Goal: Task Accomplishment & Management: Manage account settings

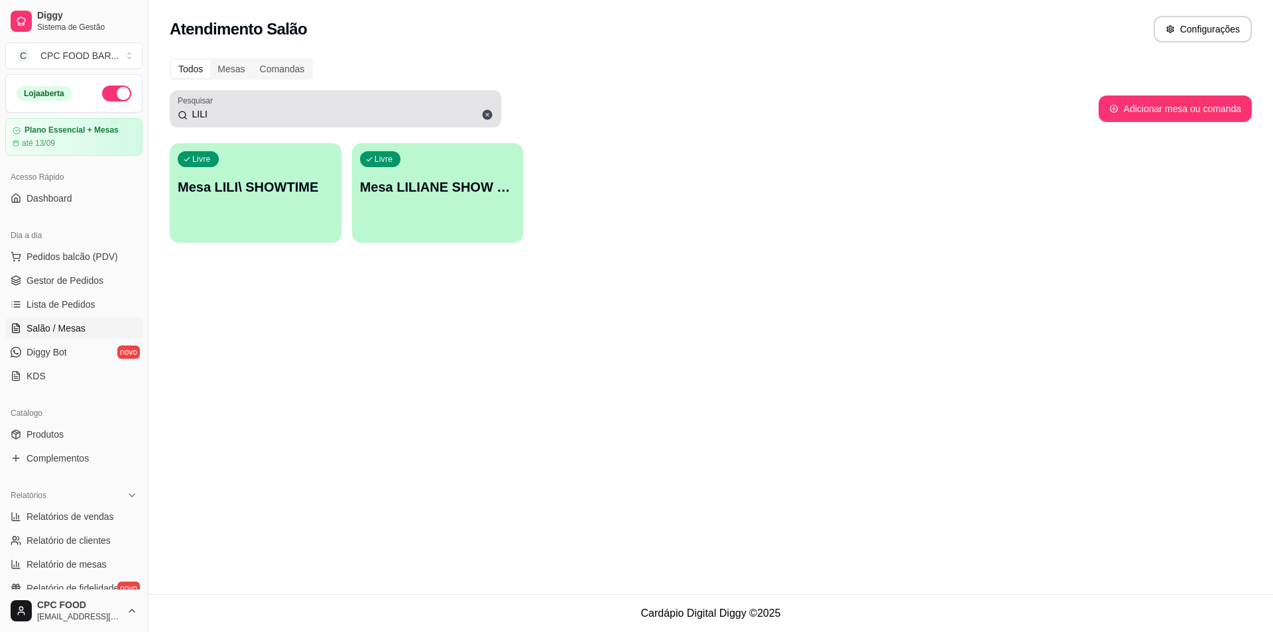
click at [486, 113] on icon at bounding box center [488, 115] width 10 height 10
click at [387, 107] on div "LILI" at bounding box center [336, 108] width 316 height 27
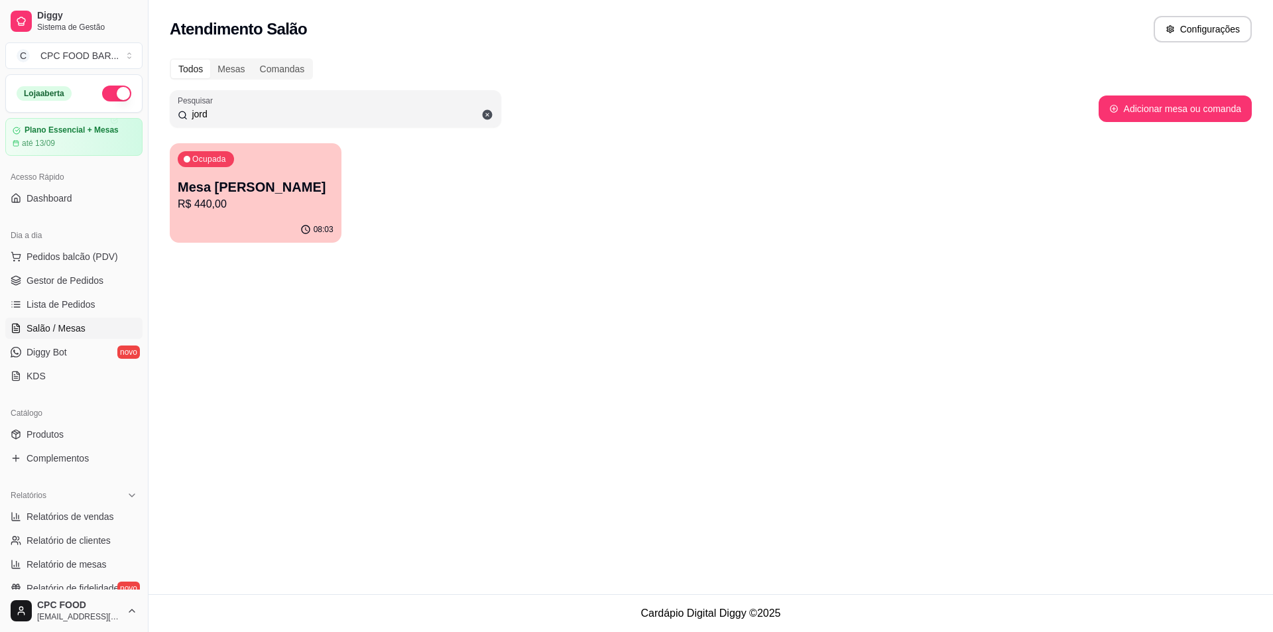
type input "jord"
click at [232, 246] on div "Todos Mesas Comandas Pesquisar jord Adicionar mesa ou comanda Ocupada Mesa [PER…" at bounding box center [711, 154] width 1125 height 208
click at [223, 224] on div "08:03" at bounding box center [255, 228] width 166 height 25
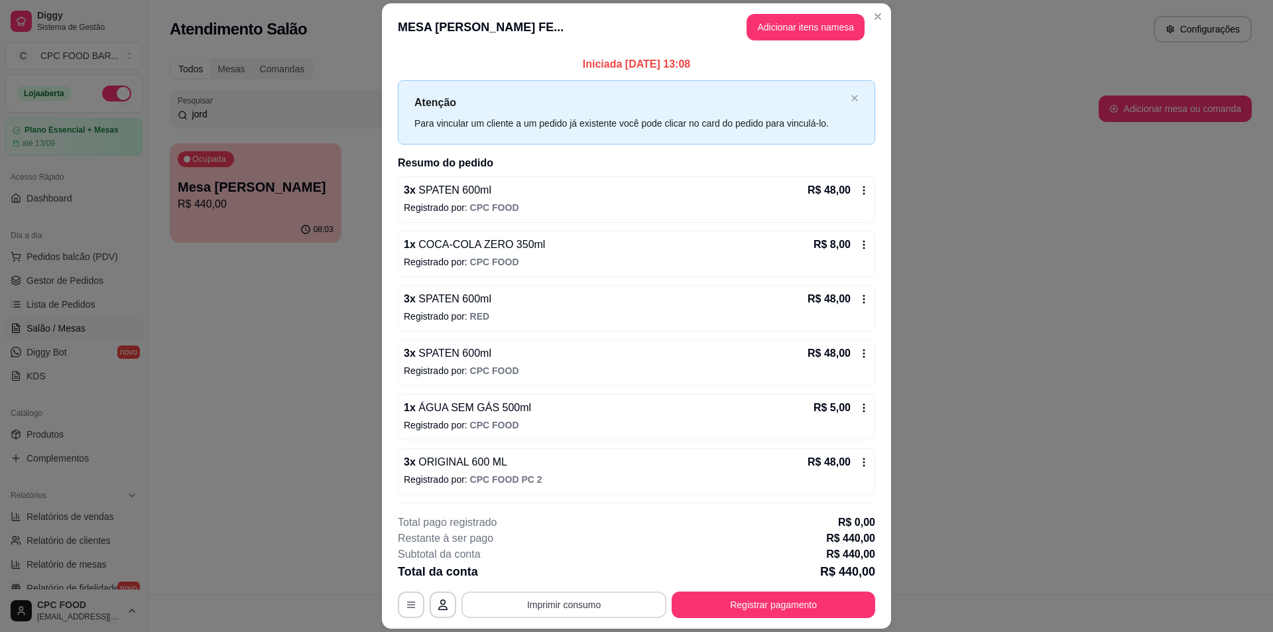
click at [574, 608] on button "Imprimir consumo" at bounding box center [564, 604] width 205 height 27
click at [580, 575] on button "IMPRESSORA" at bounding box center [563, 574] width 93 height 21
click at [845, 599] on button "Registrar pagamento" at bounding box center [774, 604] width 204 height 27
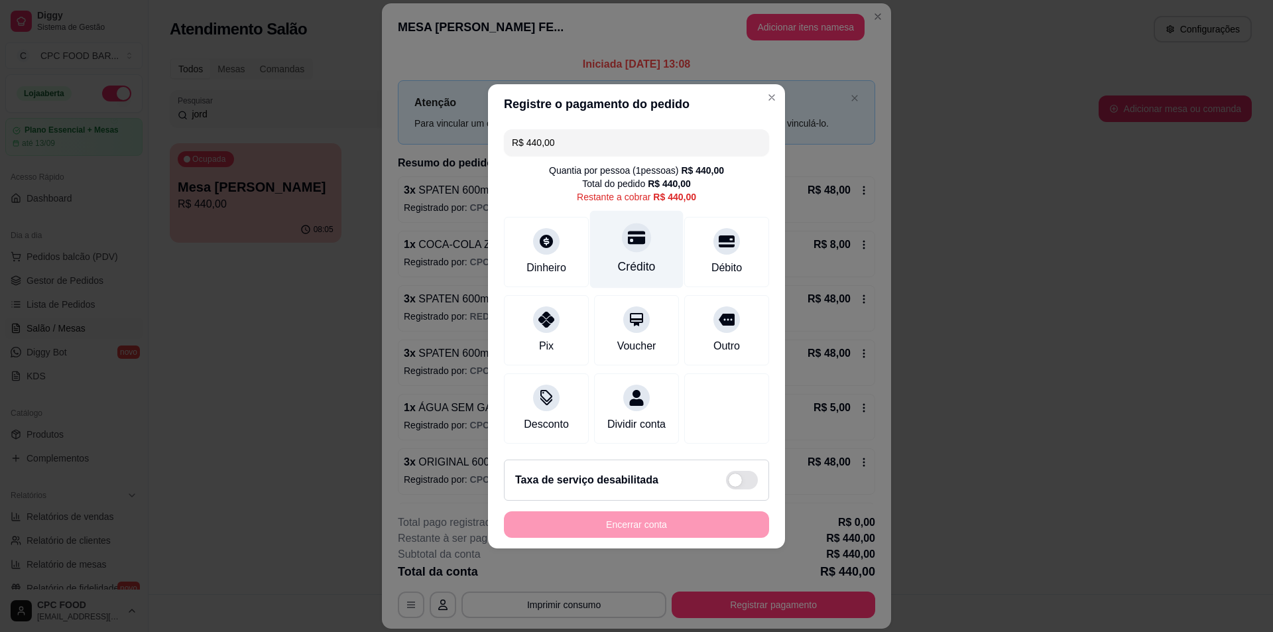
click at [654, 241] on div "Crédito" at bounding box center [636, 249] width 93 height 78
type input "R$ 0,00"
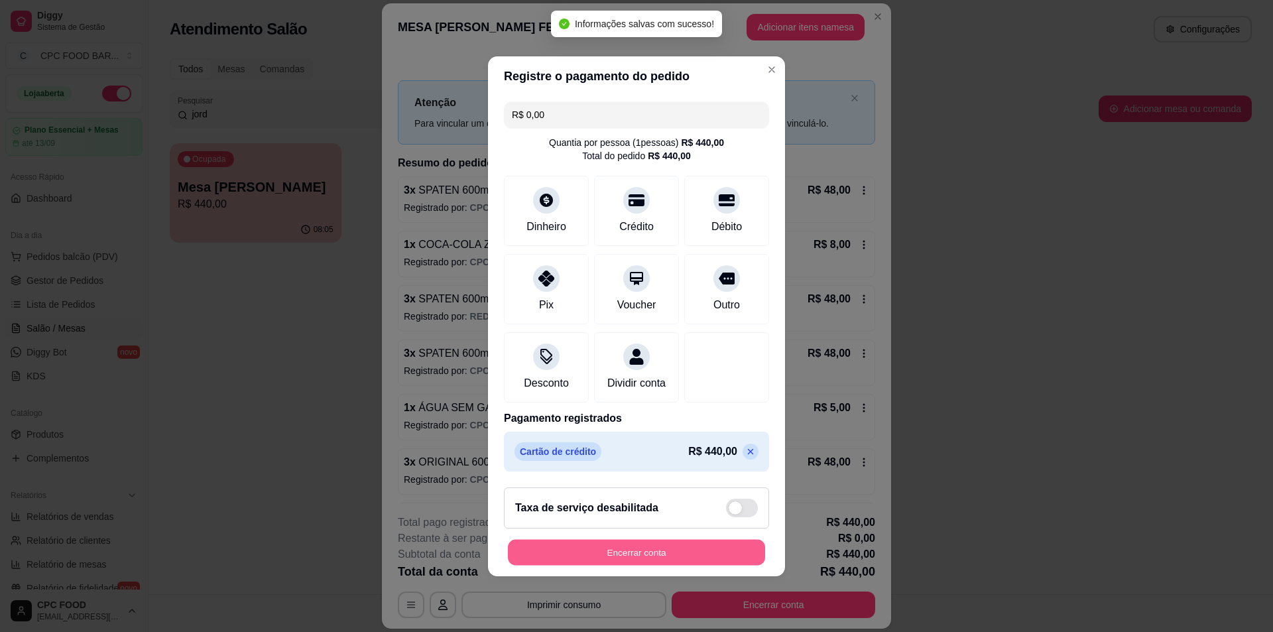
click at [680, 560] on button "Encerrar conta" at bounding box center [636, 552] width 257 height 26
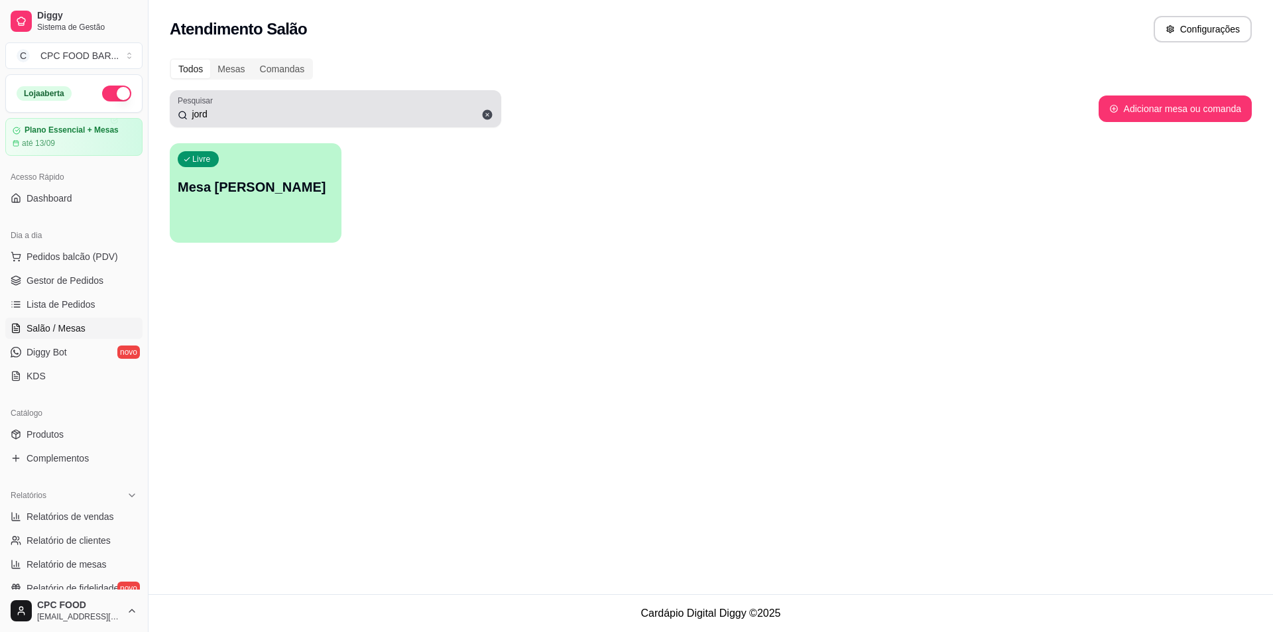
click at [488, 116] on icon at bounding box center [488, 115] width 10 height 10
click at [318, 107] on div "jord" at bounding box center [336, 108] width 316 height 27
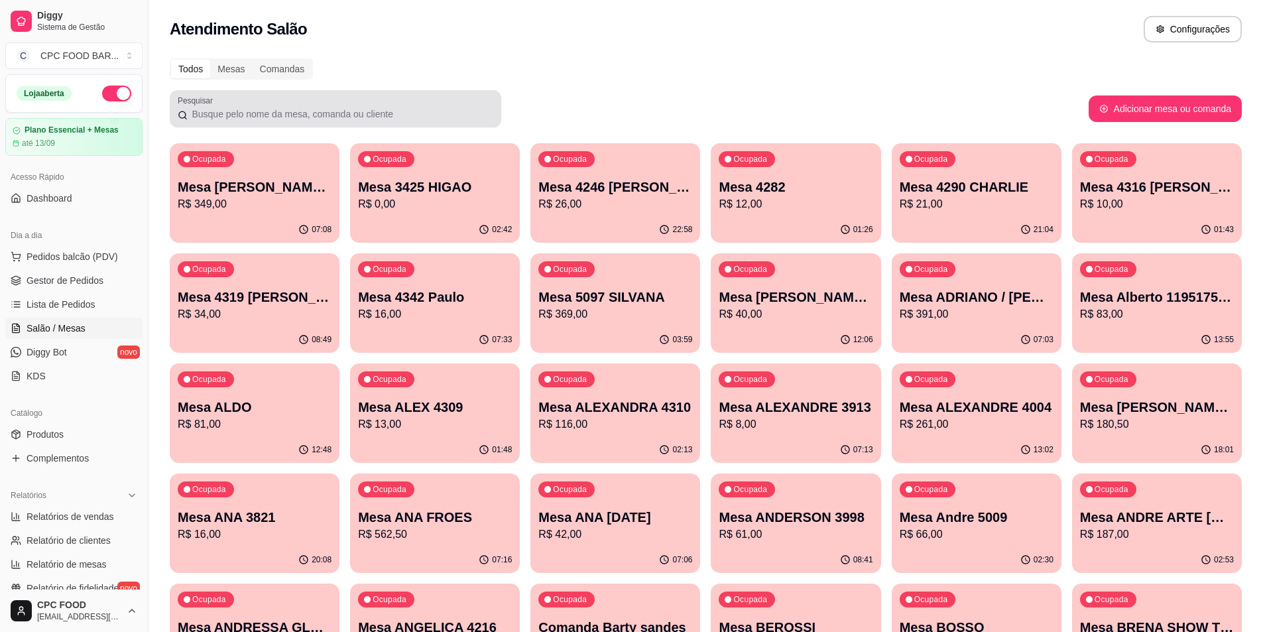
click at [328, 104] on div at bounding box center [336, 108] width 316 height 27
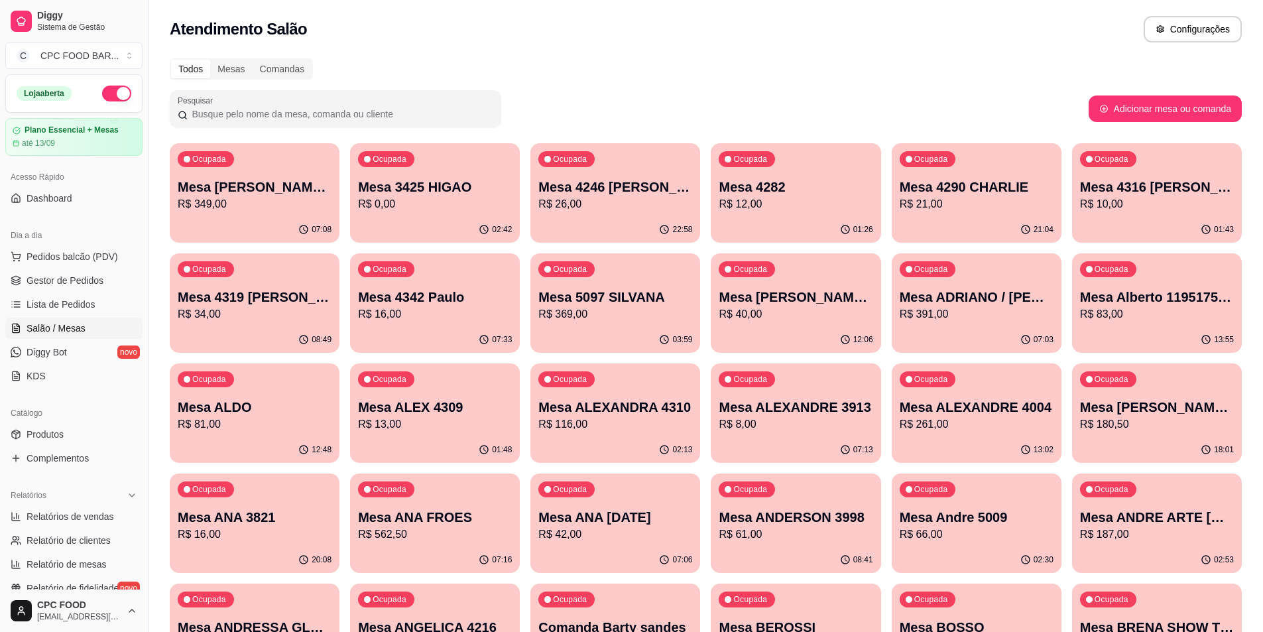
click at [475, 108] on input "Pesquisar" at bounding box center [341, 113] width 306 height 13
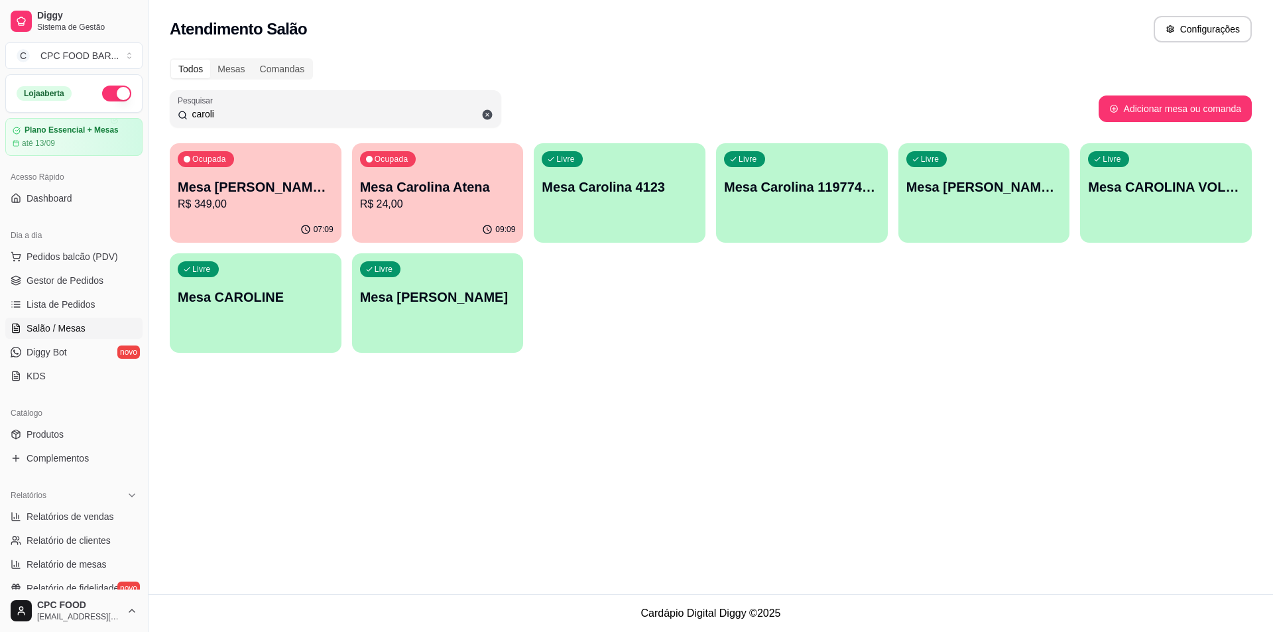
type input "caroli"
click at [257, 187] on p "Mesa [PERSON_NAME] SAWADA FESTA [PERSON_NAME]" at bounding box center [255, 187] width 151 height 18
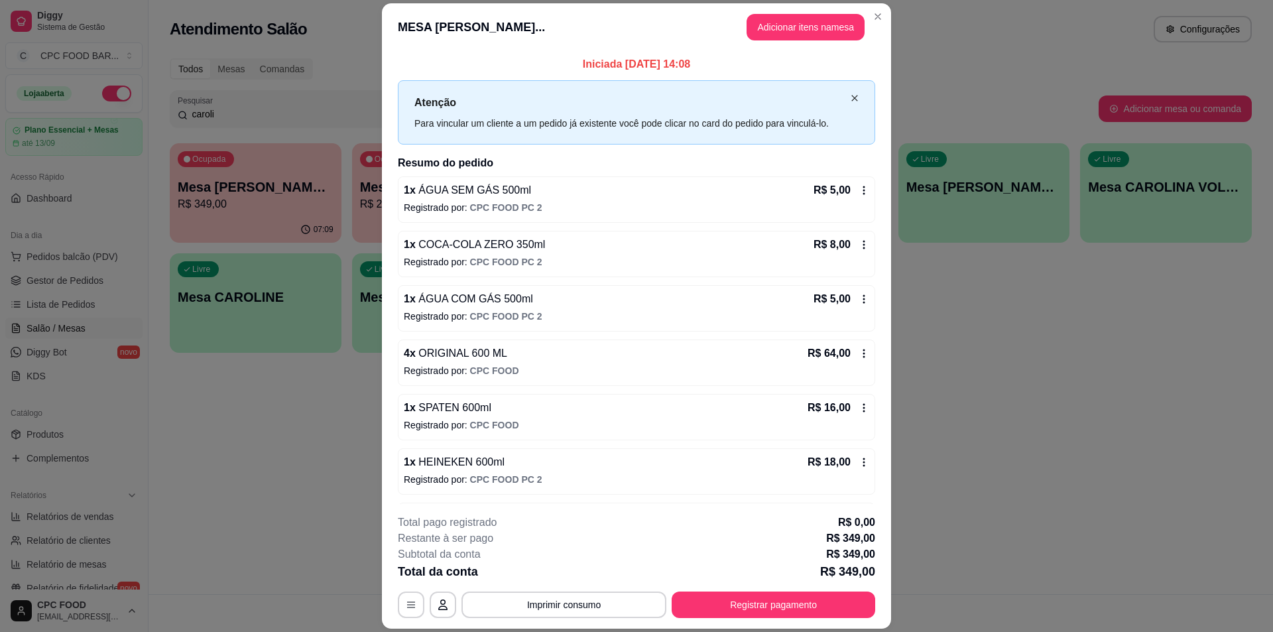
click at [851, 99] on icon "close" at bounding box center [854, 98] width 6 height 6
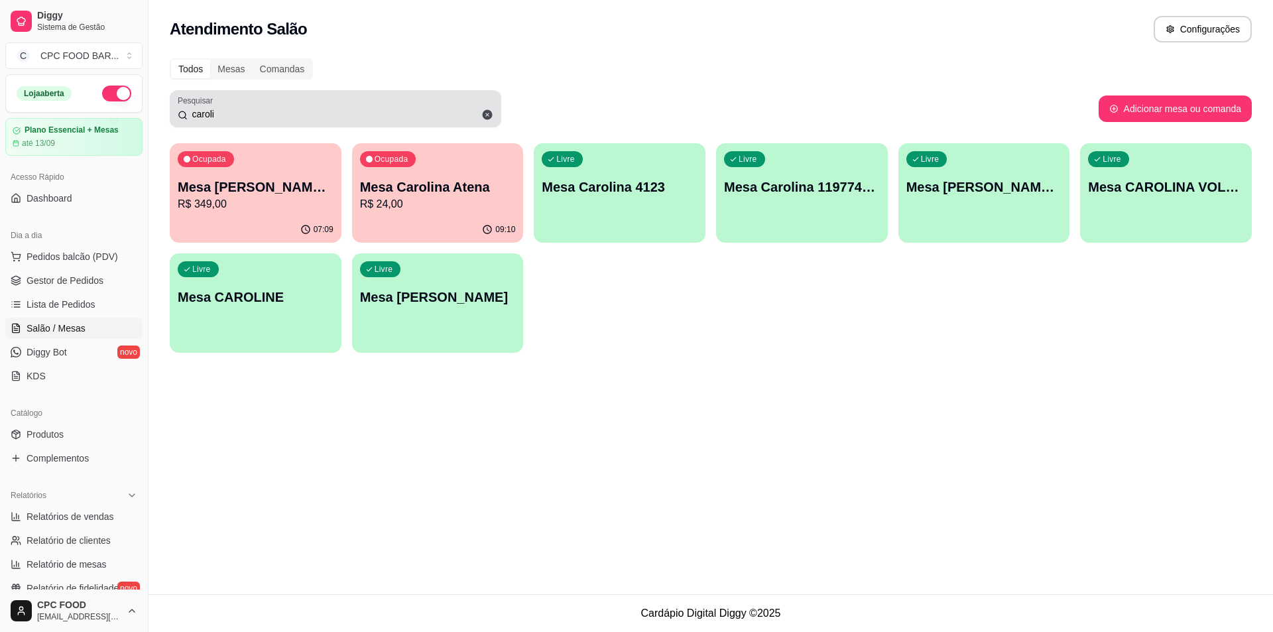
click at [485, 115] on icon at bounding box center [488, 115] width 10 height 10
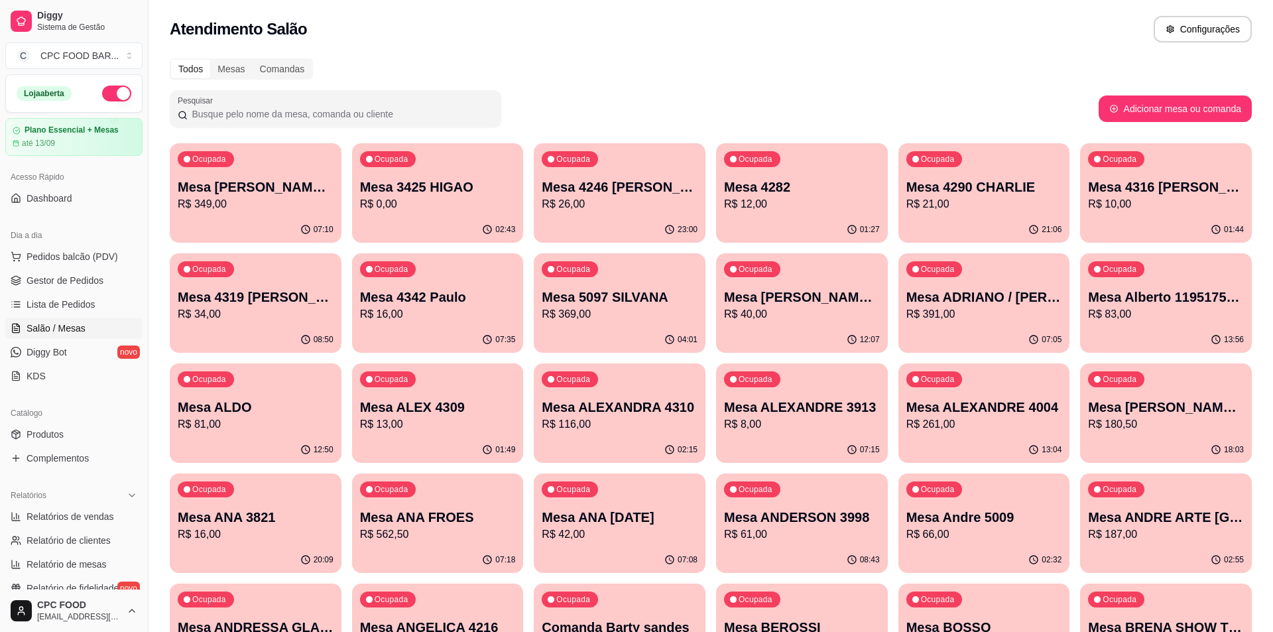
click at [379, 110] on input "Pesquisar" at bounding box center [341, 113] width 306 height 13
click at [367, 107] on input "Pesquisar" at bounding box center [341, 113] width 306 height 13
type input "c"
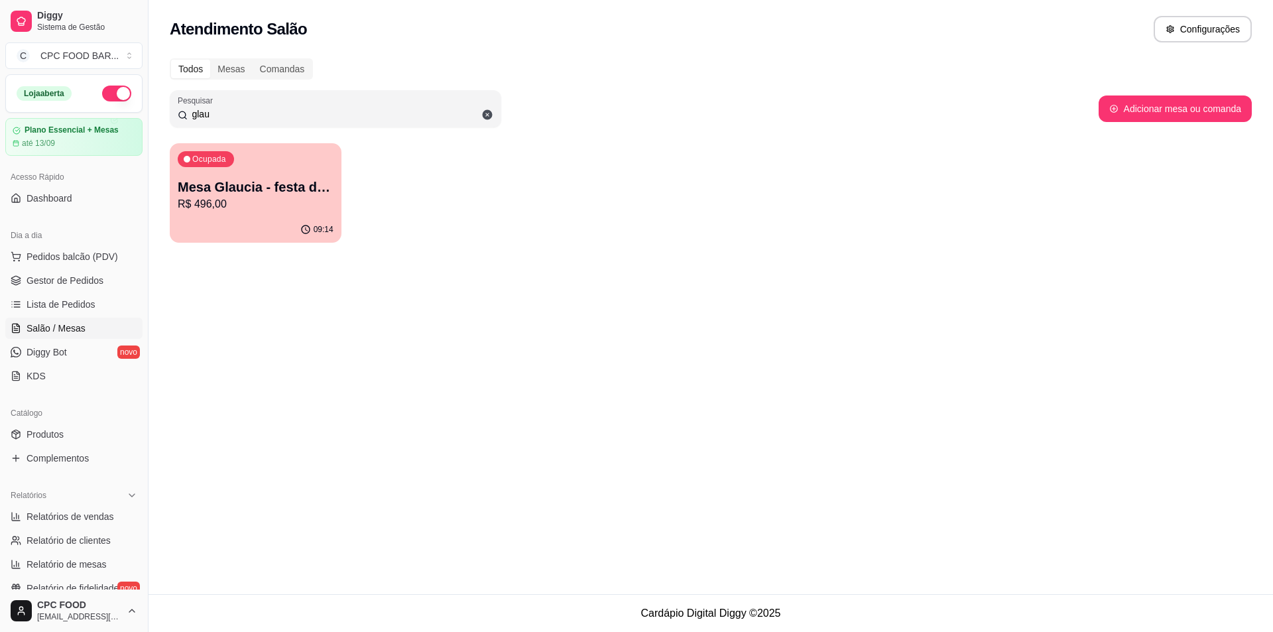
type input "glau"
click at [275, 198] on p "R$ 496,00" at bounding box center [255, 203] width 151 height 15
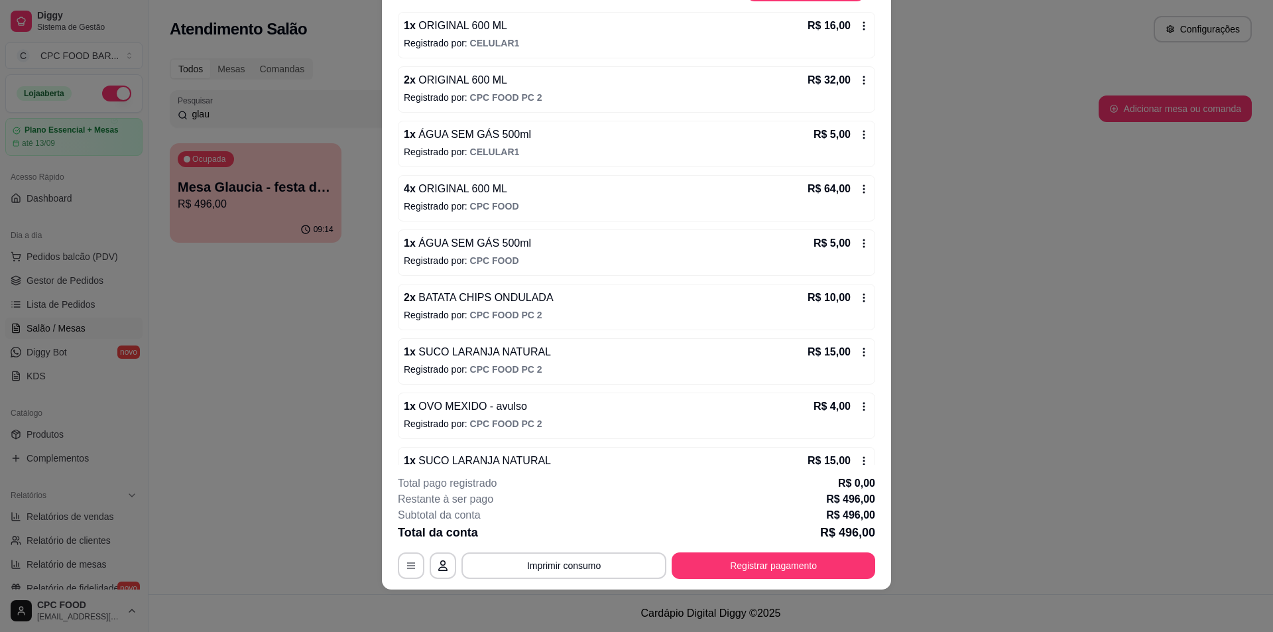
scroll to position [268, 0]
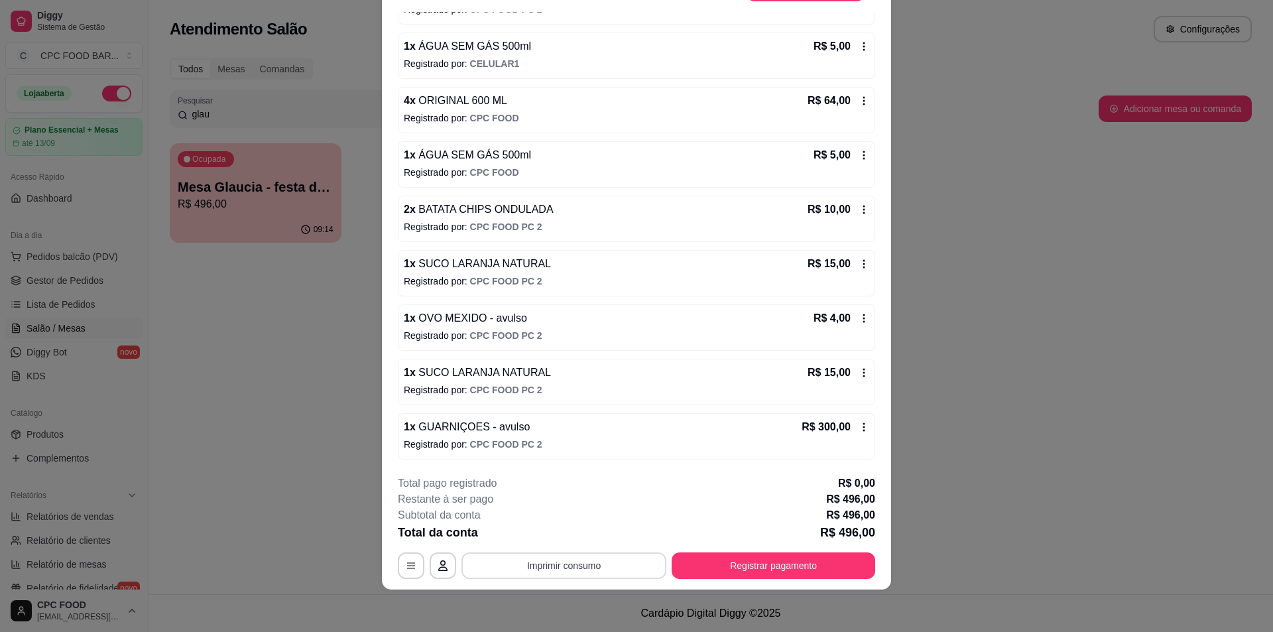
click at [591, 568] on button "Imprimir consumo" at bounding box center [564, 565] width 205 height 27
click at [558, 532] on button "IMPRESSORA" at bounding box center [563, 535] width 96 height 21
click at [782, 560] on button "Registrar pagamento" at bounding box center [774, 566] width 198 height 26
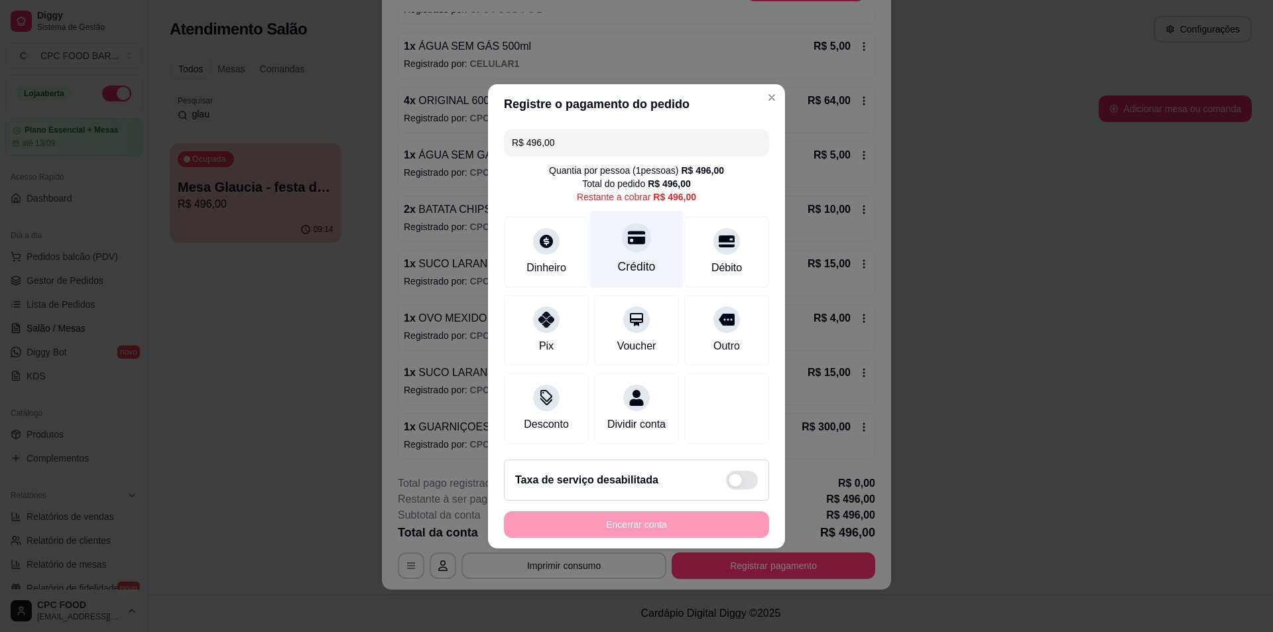
click at [638, 238] on icon at bounding box center [636, 237] width 17 height 17
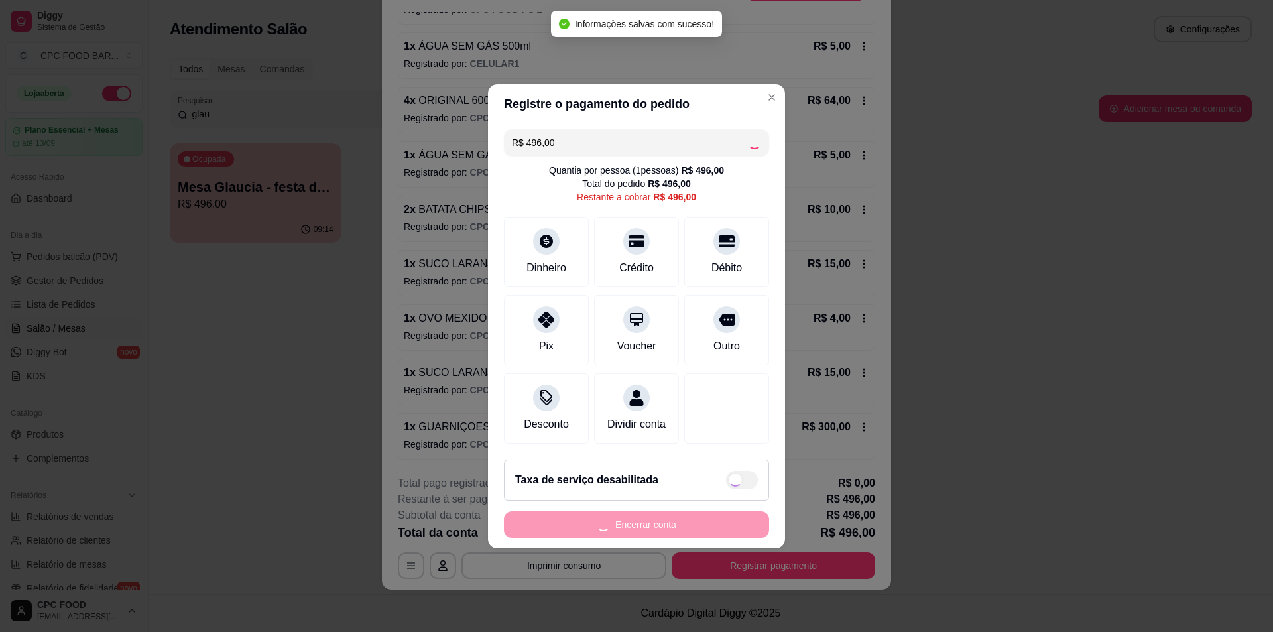
type input "R$ 0,00"
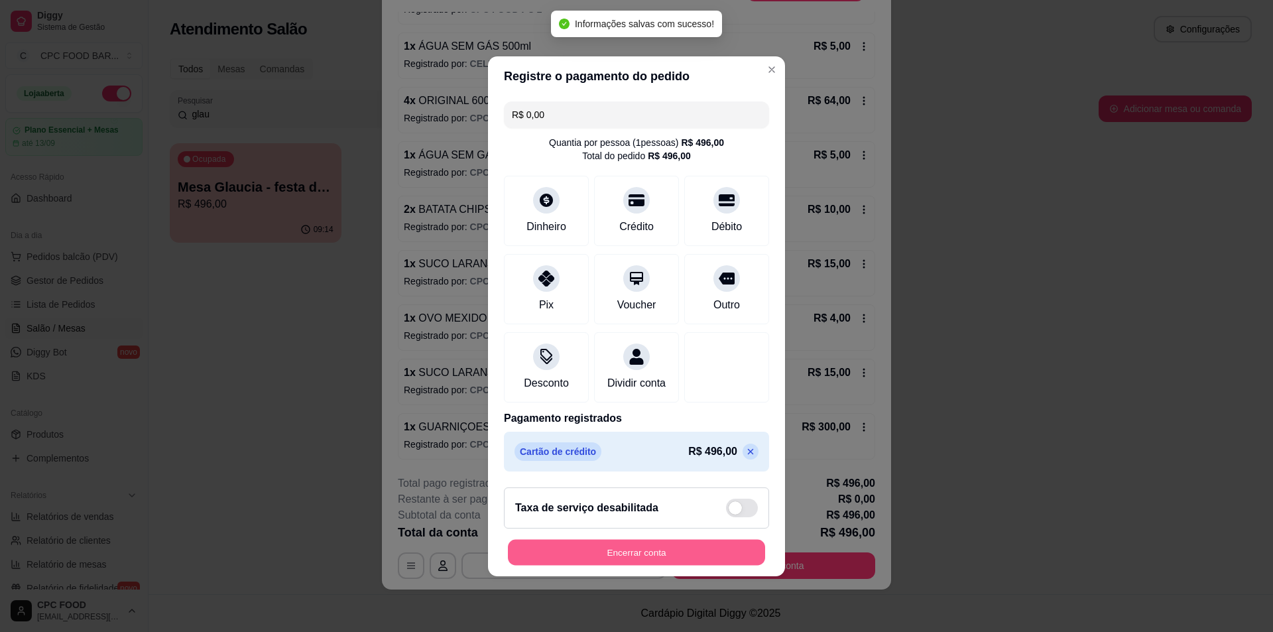
click at [682, 565] on button "Encerrar conta" at bounding box center [636, 552] width 257 height 26
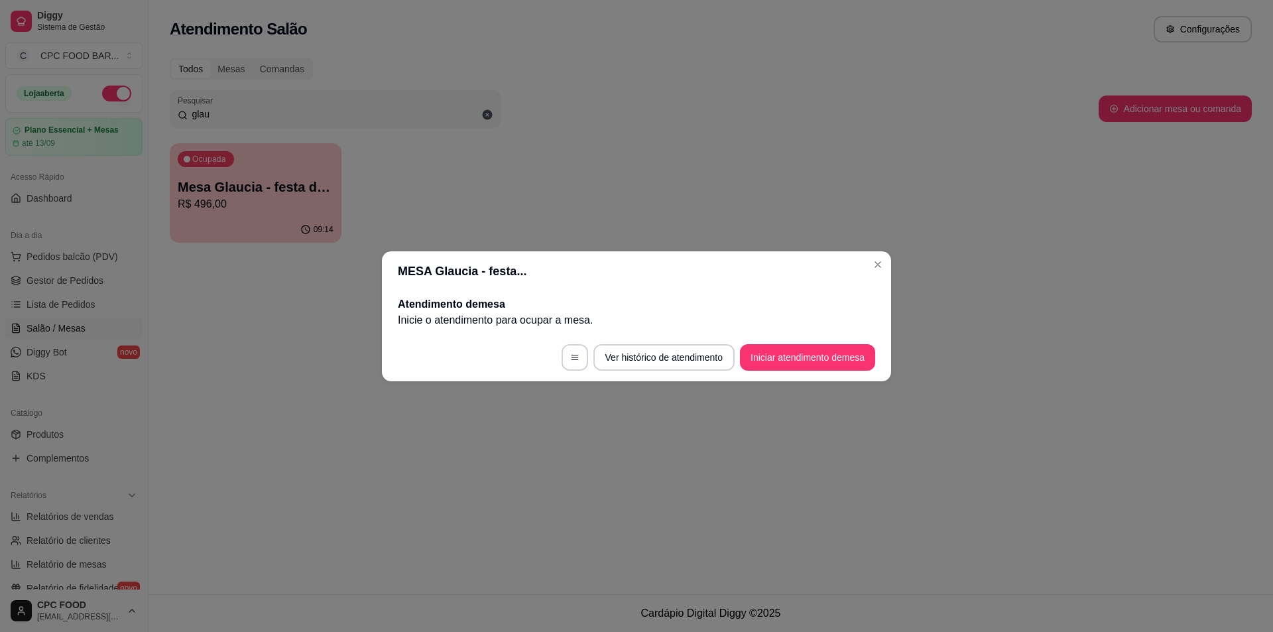
scroll to position [0, 0]
